Goal: Task Accomplishment & Management: Use online tool/utility

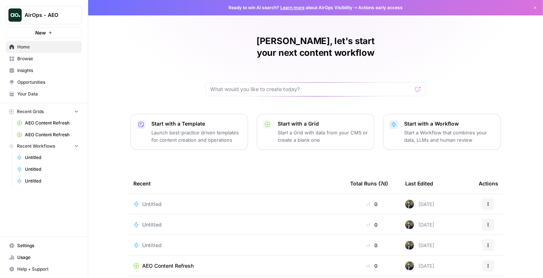
click at [395, 120] on icon "button" at bounding box center [393, 124] width 9 height 9
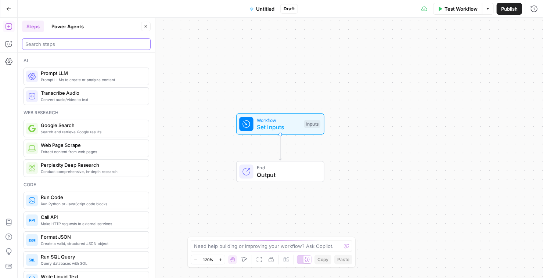
click at [99, 47] on input "search" at bounding box center [86, 43] width 122 height 7
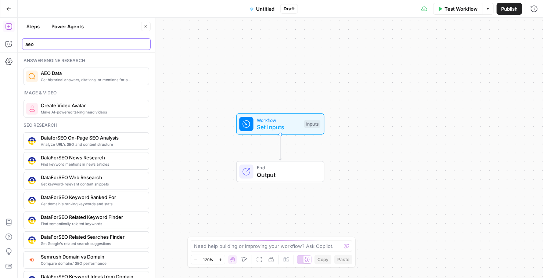
type input "aeo"
click at [114, 77] on span "Get historical answers, citations, or mentions for a question" at bounding box center [92, 80] width 102 height 6
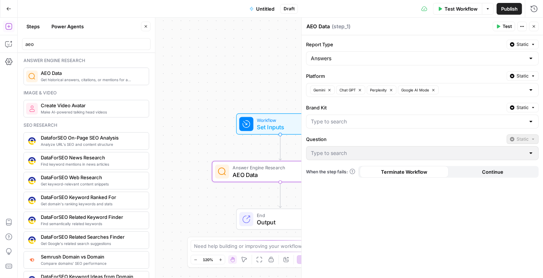
click at [532, 120] on div at bounding box center [531, 121] width 6 height 7
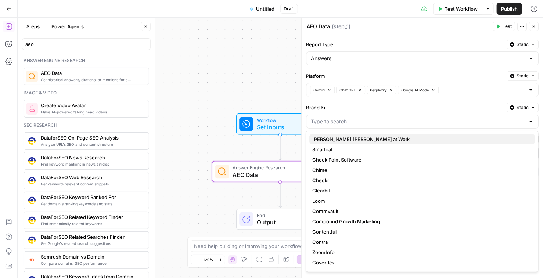
click at [392, 136] on span "[PERSON_NAME] [PERSON_NAME] at Work" at bounding box center [420, 139] width 217 height 7
type input "[PERSON_NAME] [PERSON_NAME] at Work"
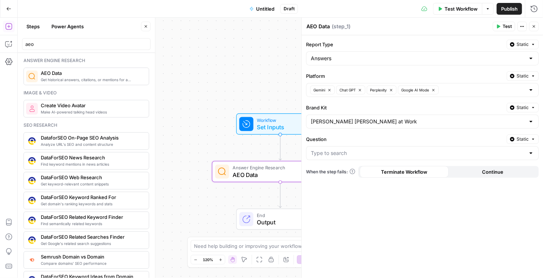
click at [529, 155] on div at bounding box center [531, 152] width 6 height 7
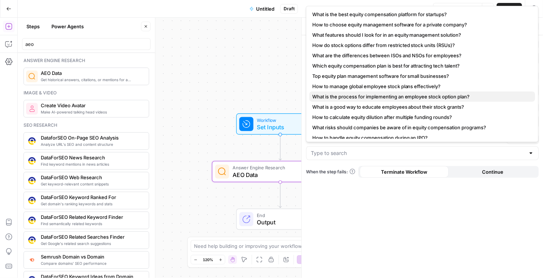
click at [426, 100] on button "What is the process for implementing an employee stock option plan?" at bounding box center [422, 96] width 226 height 10
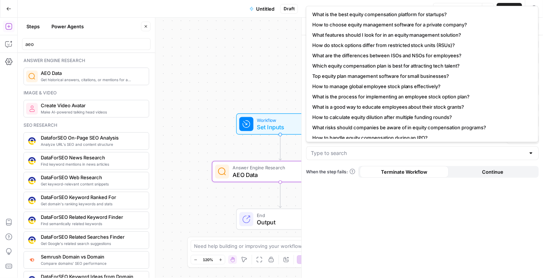
type input "What is the process for implementing an employee stock option plan?"
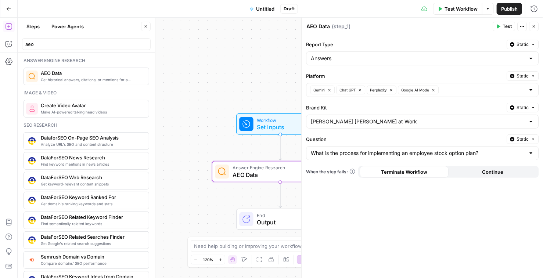
click at [500, 25] on icon "button" at bounding box center [498, 26] width 4 height 4
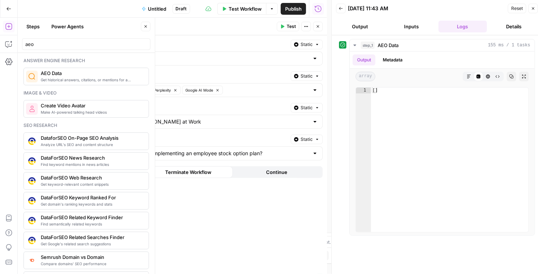
click at [309, 76] on span "Static" at bounding box center [307, 76] width 12 height 7
click at [292, 111] on span "Liquid" at bounding box center [293, 107] width 42 height 7
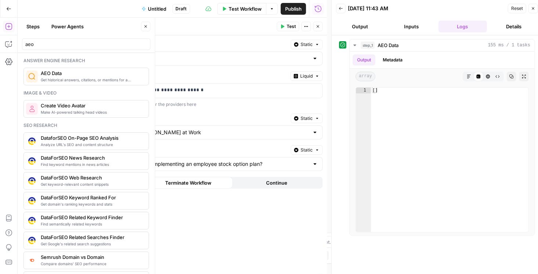
click at [287, 27] on button "Test" at bounding box center [288, 27] width 22 height 10
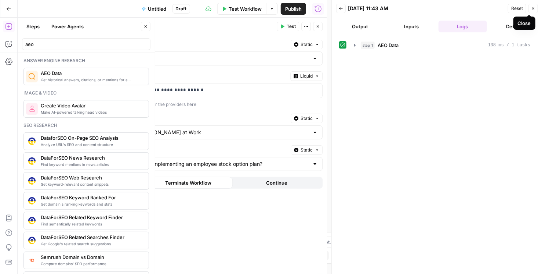
click at [533, 7] on icon "button" at bounding box center [533, 8] width 4 height 4
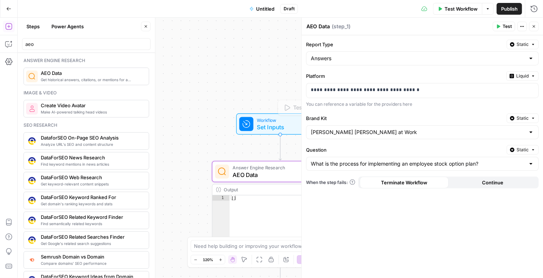
click at [267, 127] on span "Set Inputs" at bounding box center [279, 127] width 44 height 9
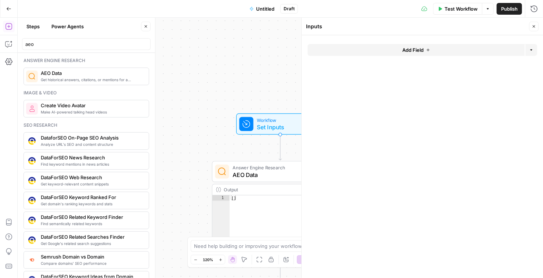
click at [353, 52] on button "Add Field" at bounding box center [415, 50] width 217 height 12
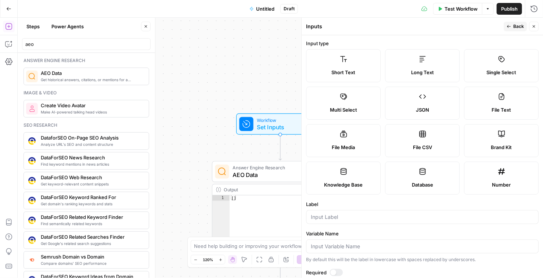
click at [343, 54] on label "Short Text" at bounding box center [343, 65] width 75 height 33
click at [329, 218] on input "Label" at bounding box center [422, 216] width 223 height 7
type input "providers"
click at [513, 31] on header "Inputs Back Close" at bounding box center [422, 27] width 241 height 18
click at [514, 29] on span "Back" at bounding box center [518, 26] width 11 height 7
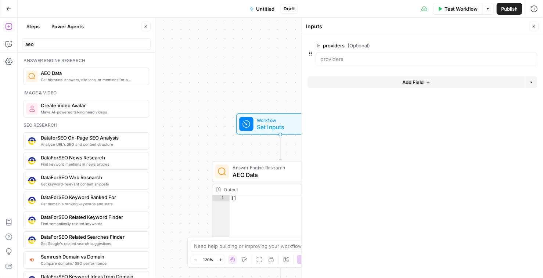
click at [538, 28] on button "Close" at bounding box center [534, 27] width 10 height 10
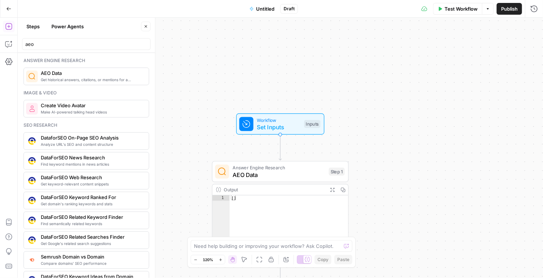
click at [277, 174] on span "AEO Data" at bounding box center [278, 174] width 93 height 9
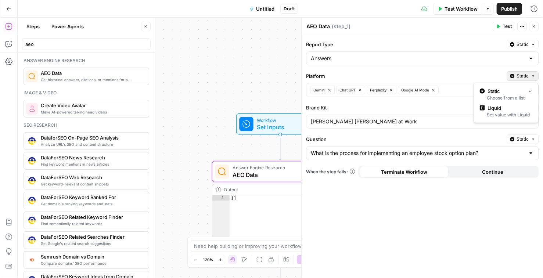
click at [528, 77] on span "Static" at bounding box center [522, 76] width 12 height 7
click at [517, 112] on div "Set value with Liquid" at bounding box center [506, 115] width 53 height 7
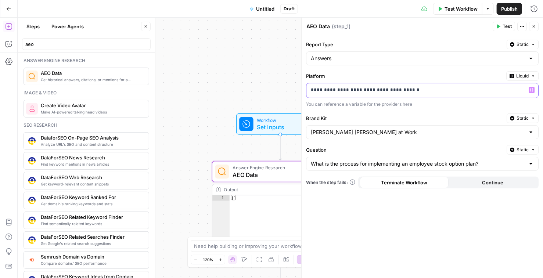
click at [490, 94] on div "**********" at bounding box center [416, 90] width 220 height 14
click at [490, 93] on div "**********" at bounding box center [416, 90] width 220 height 14
click at [532, 89] on icon "button" at bounding box center [532, 90] width 4 height 4
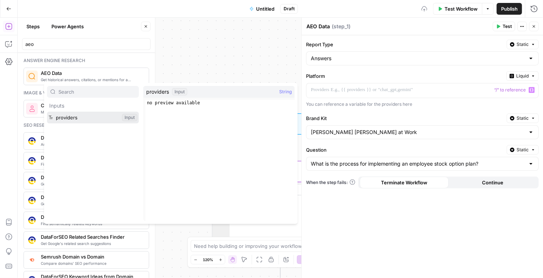
click at [91, 116] on button "Select variable providers" at bounding box center [93, 118] width 92 height 12
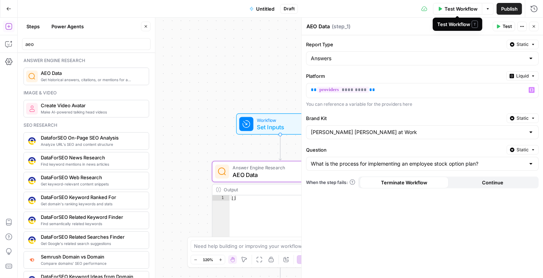
click at [465, 10] on span "Test Workflow" at bounding box center [460, 8] width 33 height 7
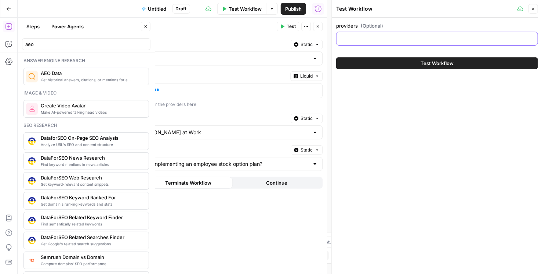
click at [385, 37] on input "providers (Optional)" at bounding box center [437, 38] width 192 height 7
type input "p"
type input "gemini"
click at [482, 65] on button "Test Workflow" at bounding box center [437, 63] width 202 height 12
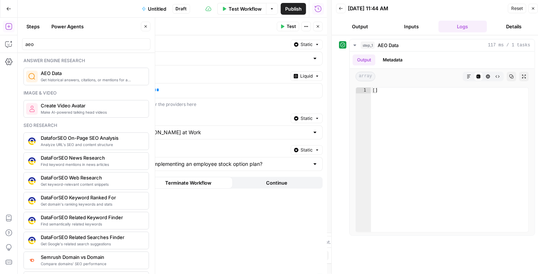
click at [537, 7] on button "Close" at bounding box center [534, 9] width 10 height 10
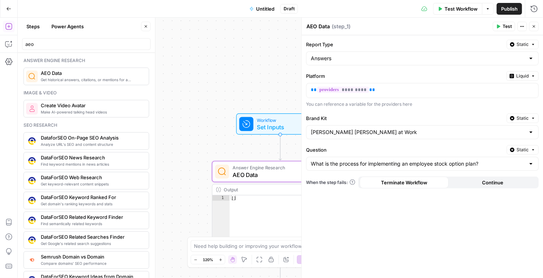
click at [534, 29] on button "Close" at bounding box center [534, 27] width 10 height 10
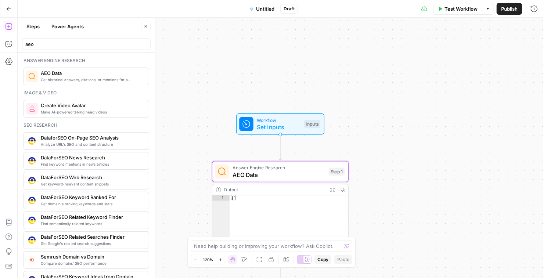
click at [461, 10] on span "Test Workflow" at bounding box center [460, 8] width 33 height 7
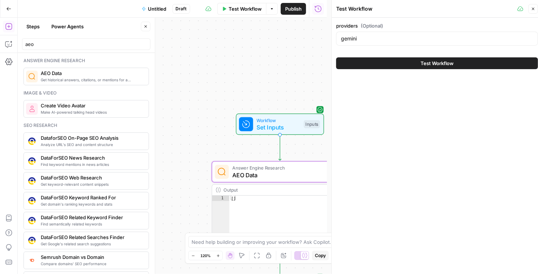
click at [406, 62] on button "Test Workflow" at bounding box center [437, 63] width 202 height 12
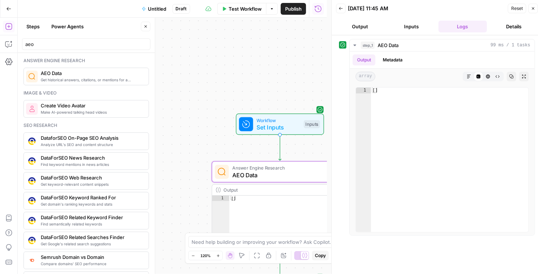
click at [534, 9] on icon "button" at bounding box center [533, 8] width 4 height 4
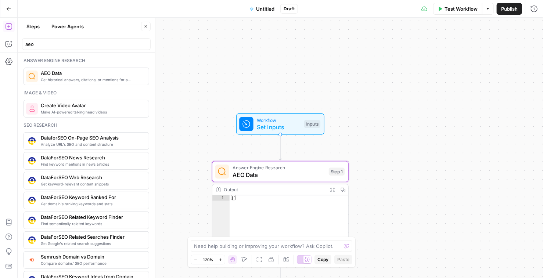
click at [276, 178] on span "AEO Data" at bounding box center [278, 174] width 93 height 9
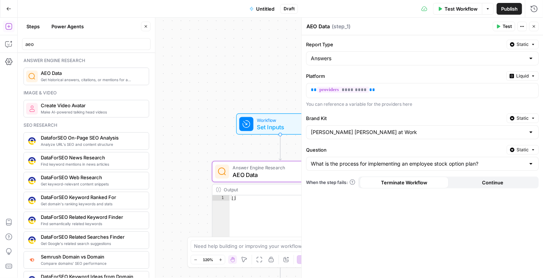
click at [240, 66] on div "Workflow Set Inputs Inputs Answer Engine Research AEO Data Step 1 Output Expand…" at bounding box center [280, 148] width 525 height 260
click at [534, 27] on icon "button" at bounding box center [534, 26] width 3 height 3
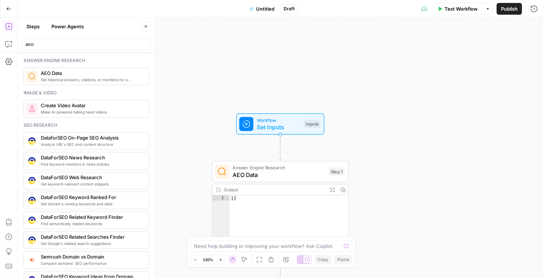
click at [263, 175] on span "AEO Data" at bounding box center [278, 174] width 93 height 9
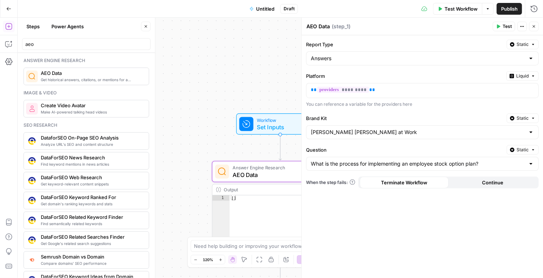
click at [533, 57] on div at bounding box center [531, 58] width 6 height 7
type input "Answers"
click at [516, 42] on button "Static" at bounding box center [522, 45] width 32 height 10
drag, startPoint x: 474, startPoint y: 47, endPoint x: 467, endPoint y: 41, distance: 9.1
click at [474, 47] on label "Report Type" at bounding box center [405, 44] width 198 height 7
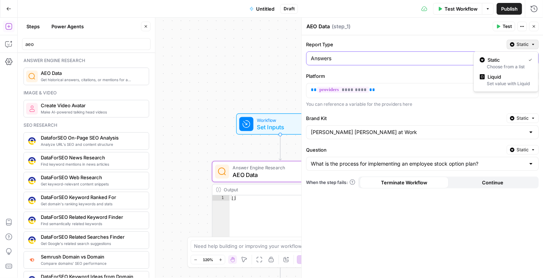
click at [474, 55] on input "Answers" at bounding box center [418, 58] width 214 height 7
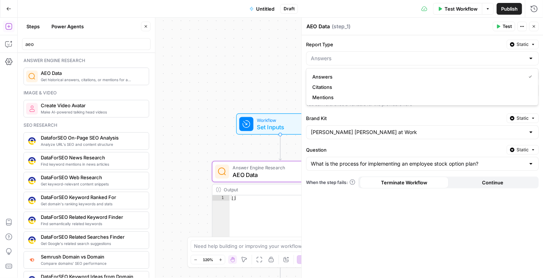
type input "Answers"
click at [457, 36] on div "Report Type Static Answers Platform Liquid ** ********* ** You can reference a …" at bounding box center [422, 156] width 241 height 243
click at [230, 69] on div "Workflow Set Inputs Inputs Answer Engine Research AEO Data Step 1 Output Expand…" at bounding box center [280, 148] width 525 height 260
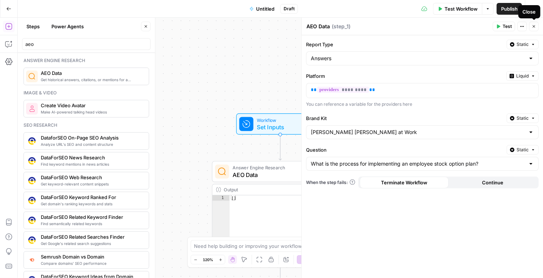
click at [535, 26] on icon "button" at bounding box center [533, 26] width 4 height 4
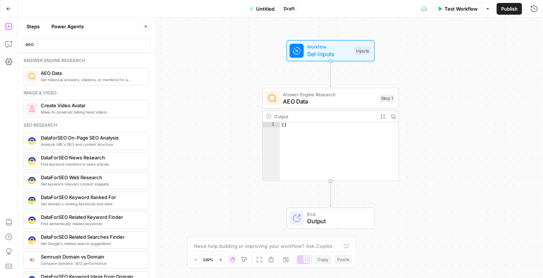
drag, startPoint x: 377, startPoint y: 126, endPoint x: 408, endPoint y: 95, distance: 43.9
click at [408, 95] on div "Workflow Set Inputs Inputs Answer Engine Research AEO Data Step 1 Output Expand…" at bounding box center [280, 148] width 525 height 260
